Goal: Information Seeking & Learning: Learn about a topic

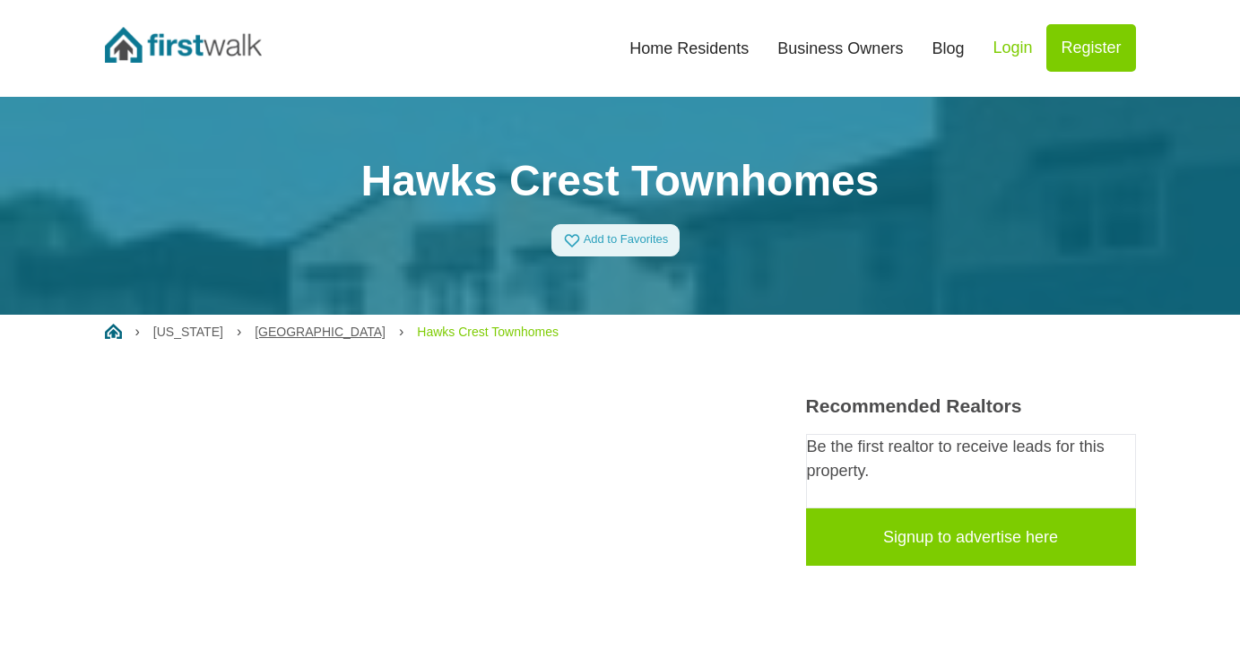
click at [272, 325] on link "[GEOGRAPHIC_DATA]" at bounding box center [320, 331] width 131 height 14
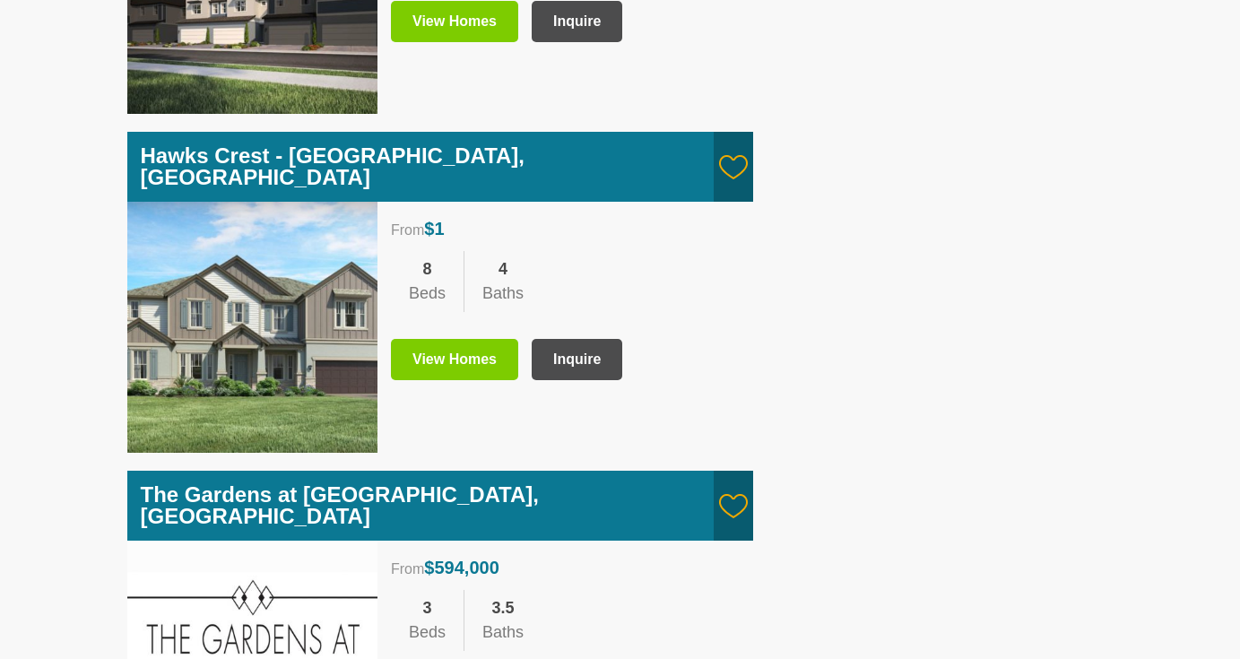
scroll to position [1037, 0]
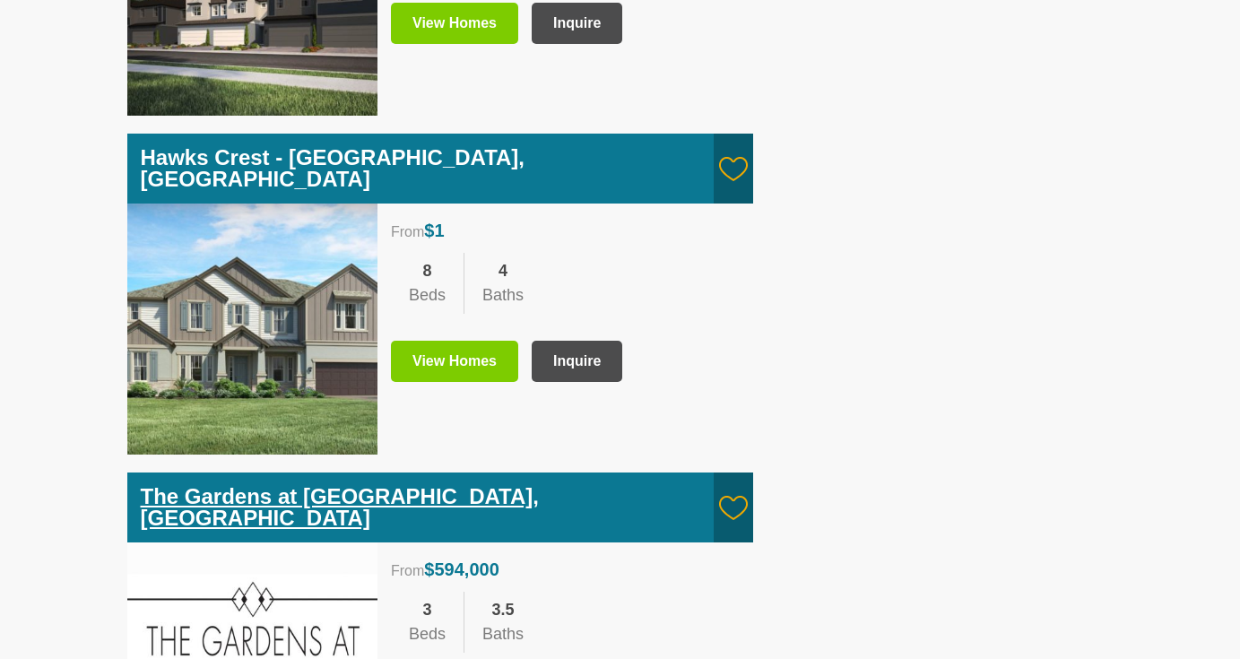
click at [266, 484] on link "The Gardens at Park West - Winter Park, FL" at bounding box center [340, 507] width 399 height 46
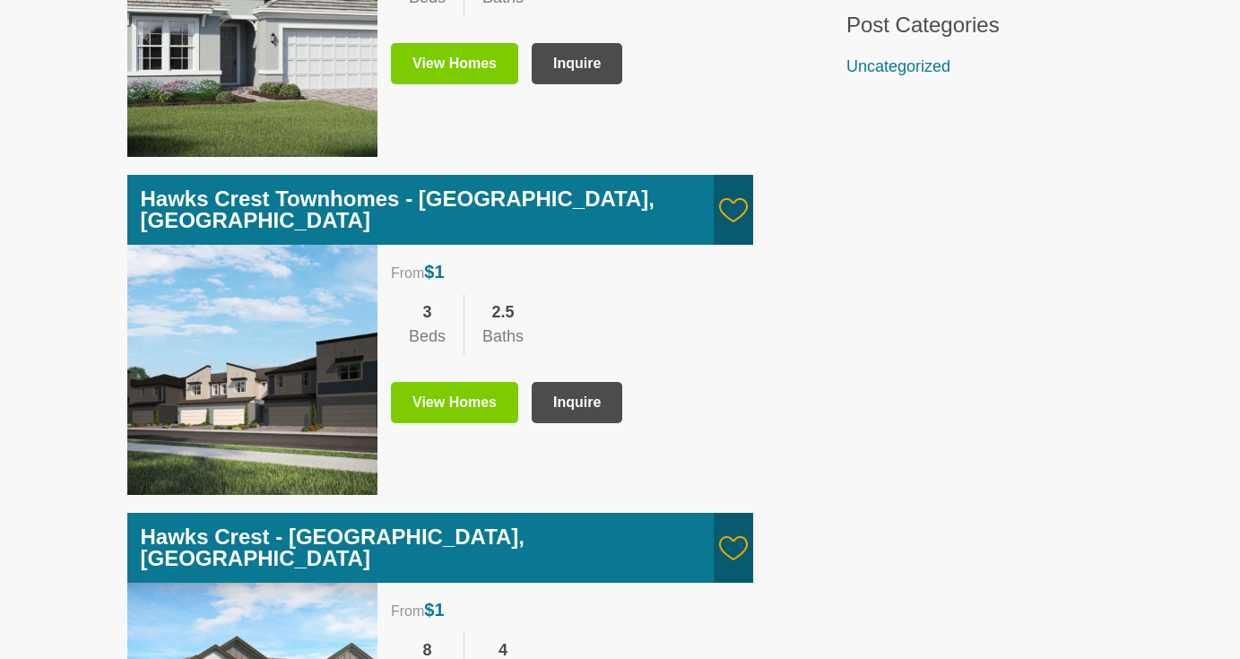
scroll to position [654, 0]
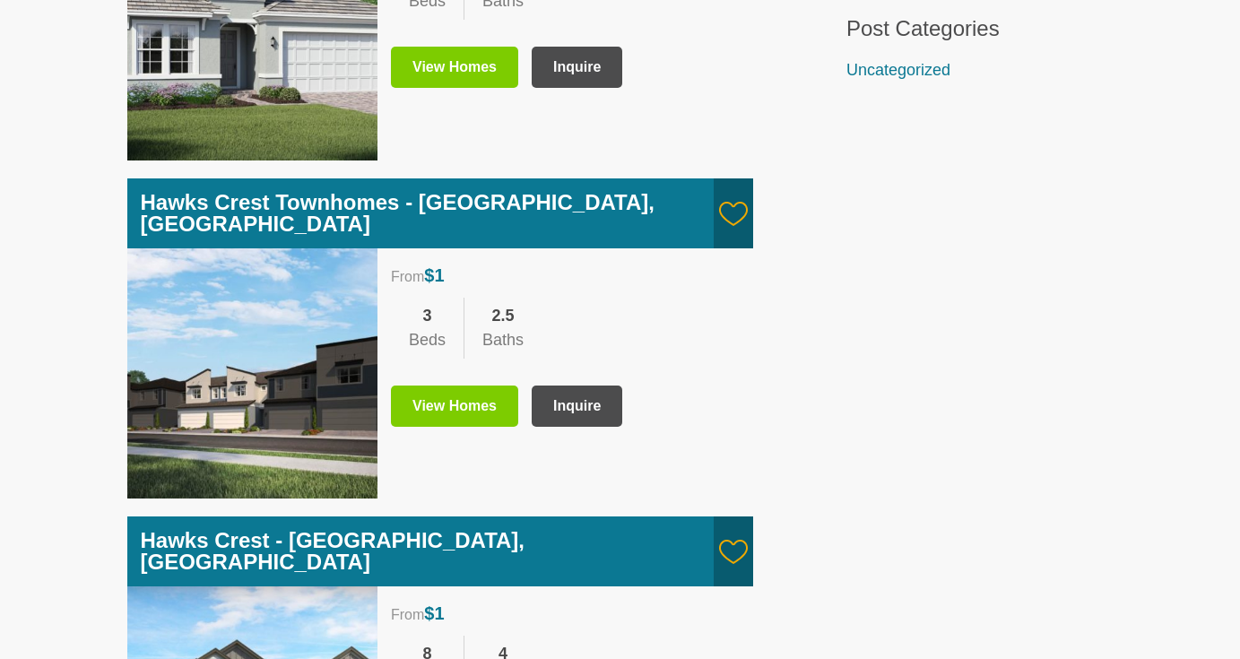
click at [461, 385] on link "View Homes" at bounding box center [454, 405] width 127 height 41
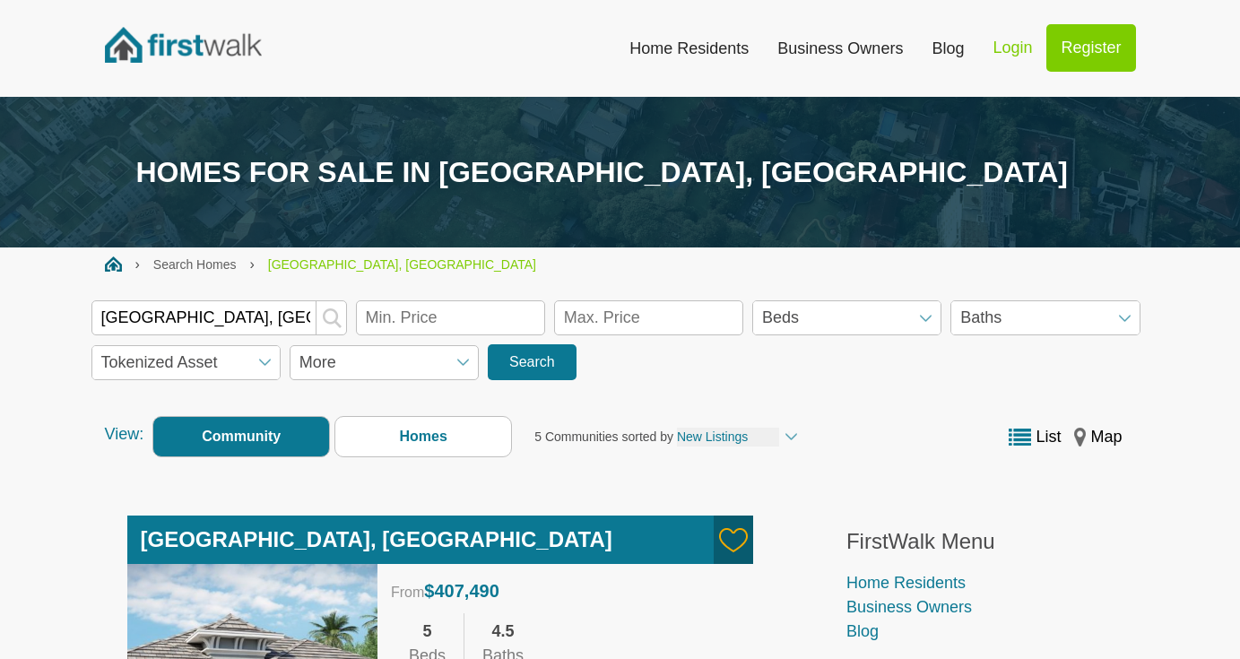
scroll to position [0, 0]
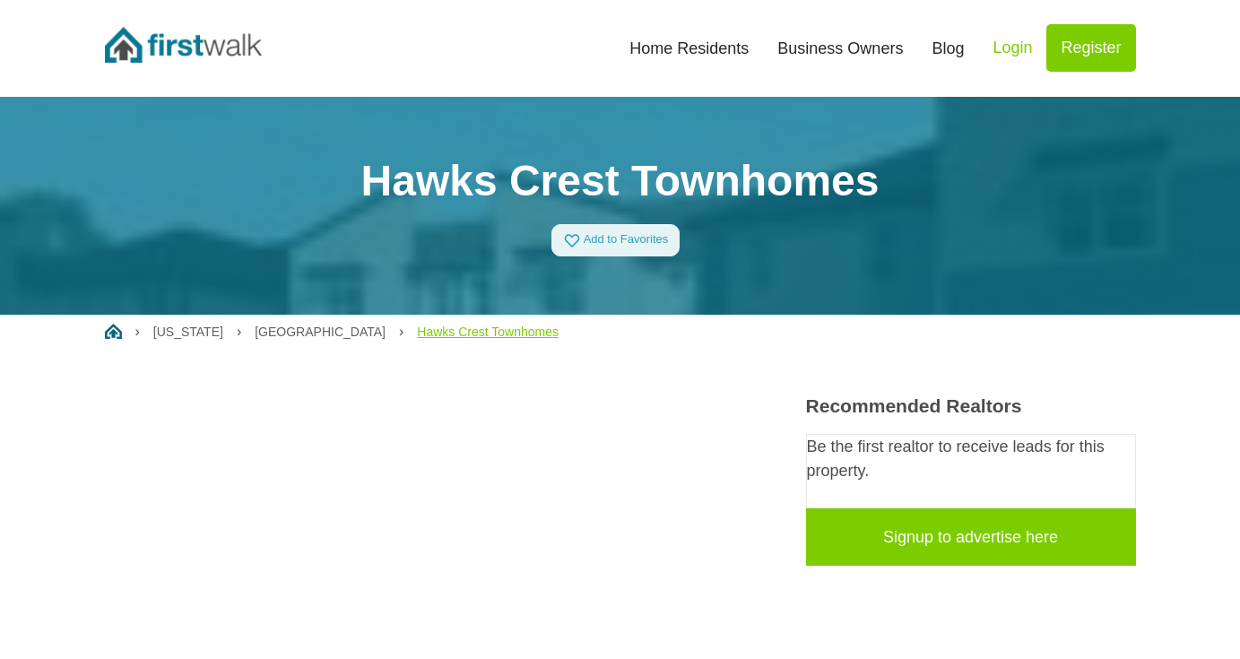
click at [442, 334] on link "Hawks Crest Townhomes" at bounding box center [488, 331] width 142 height 14
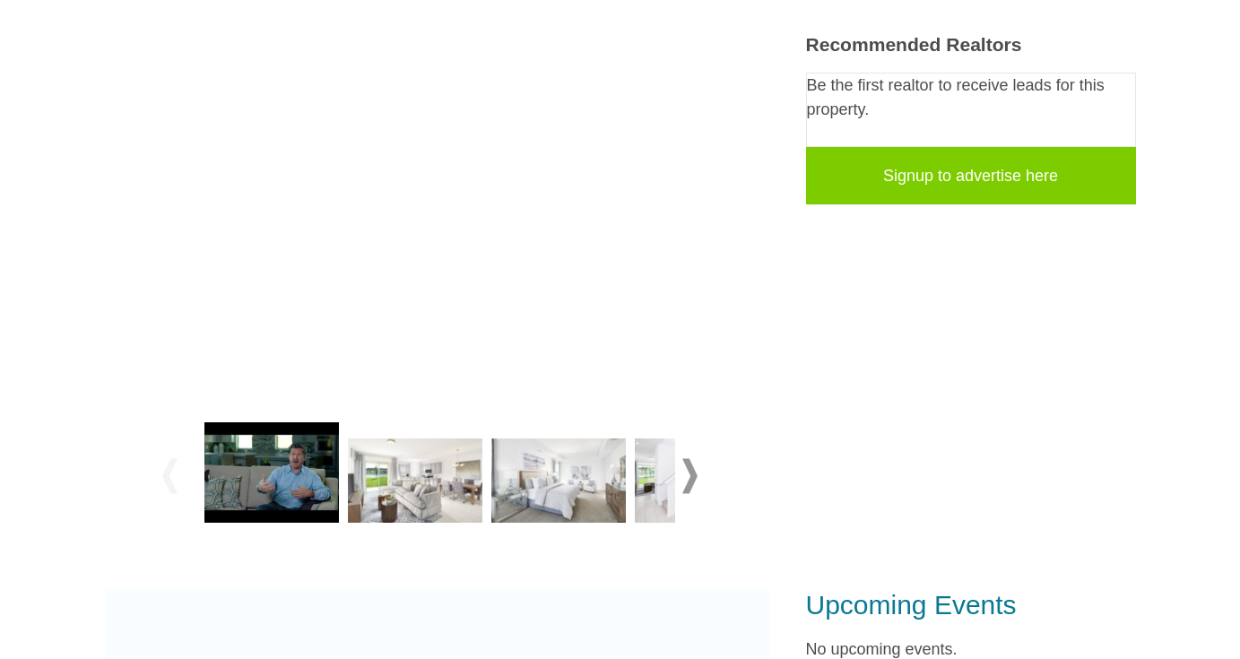
scroll to position [360, 0]
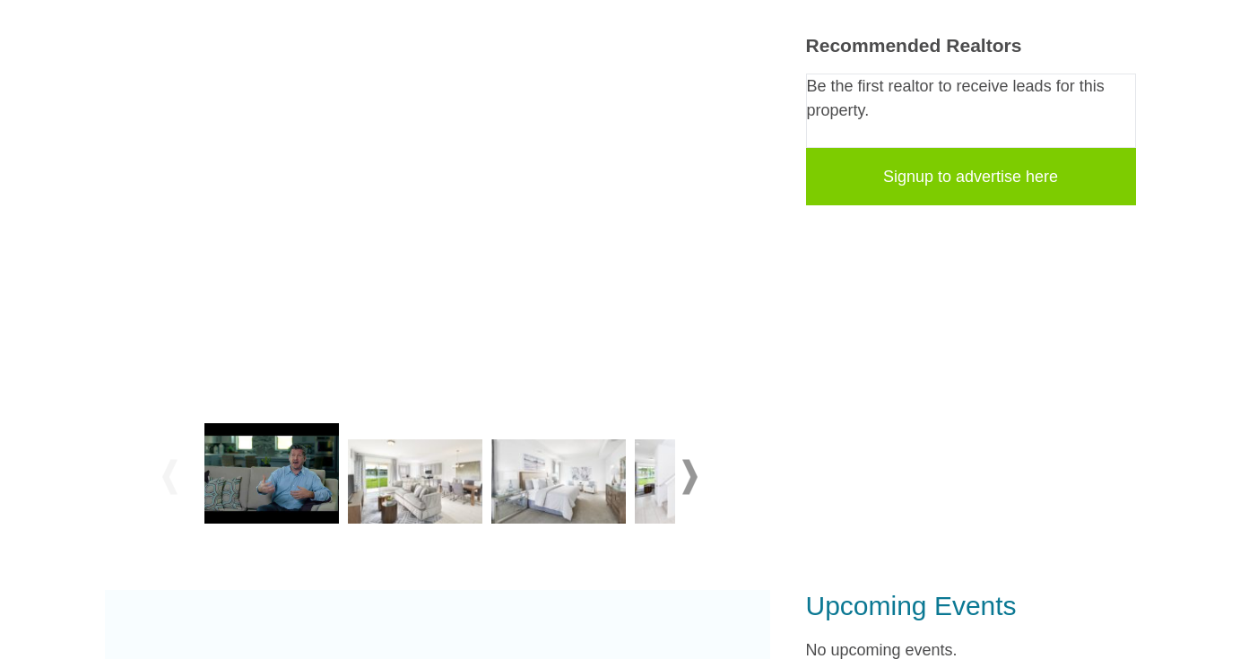
click at [396, 515] on img at bounding box center [415, 481] width 134 height 84
